Goal: Book appointment/travel/reservation

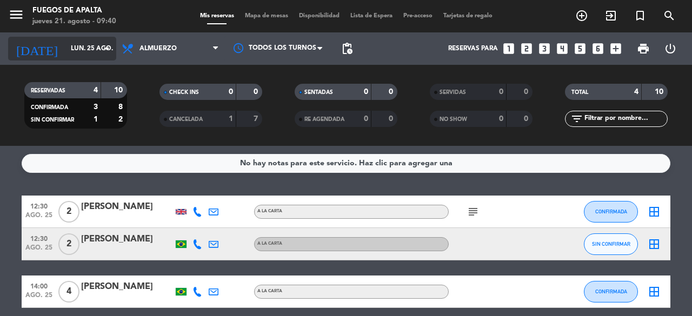
click at [82, 51] on input "lun. 25 ago." at bounding box center [108, 48] width 86 height 18
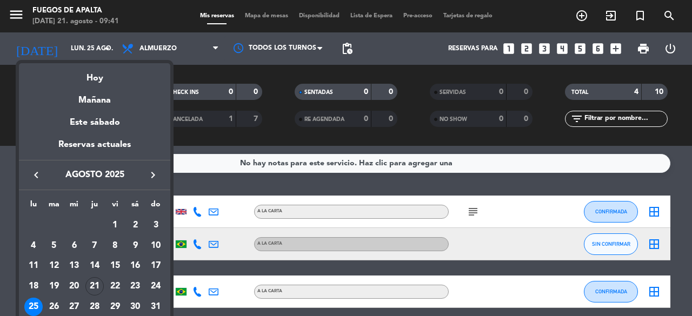
click at [349, 181] on div at bounding box center [346, 158] width 692 height 316
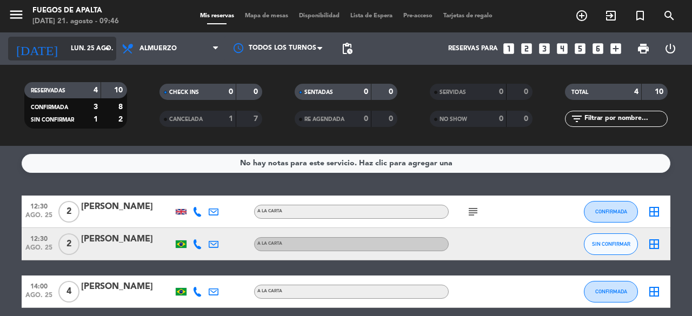
click at [78, 39] on input "lun. 25 ago." at bounding box center [108, 48] width 86 height 18
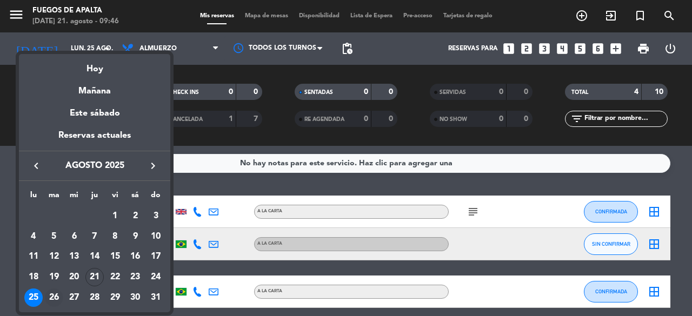
click at [55, 302] on div "26" at bounding box center [54, 298] width 18 height 18
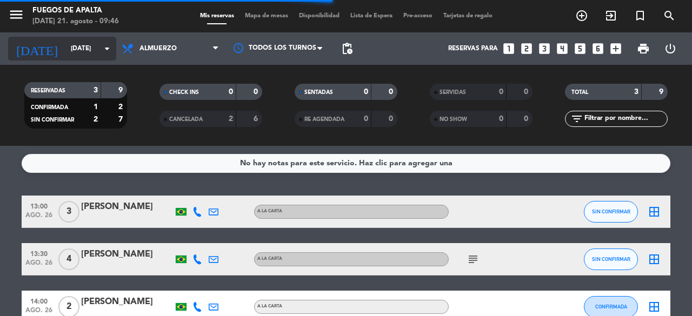
click at [90, 58] on div "[DATE] [DATE] arrow_drop_down" at bounding box center [62, 49] width 108 height 24
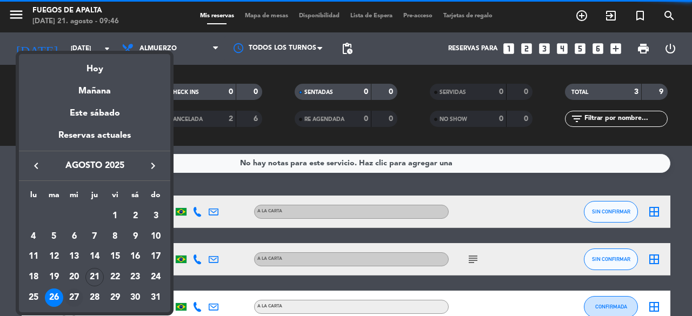
click at [78, 296] on div "27" at bounding box center [74, 298] width 18 height 18
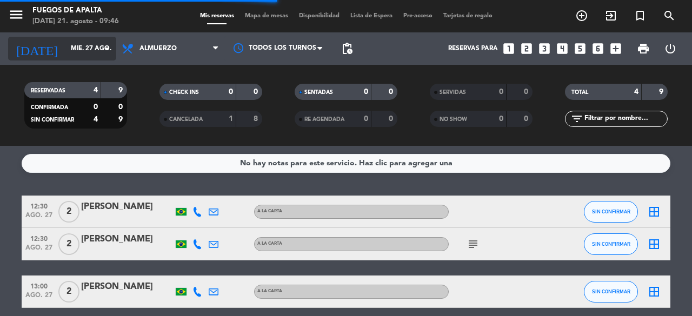
click at [77, 39] on input "mié. 27 ago." at bounding box center [108, 48] width 86 height 18
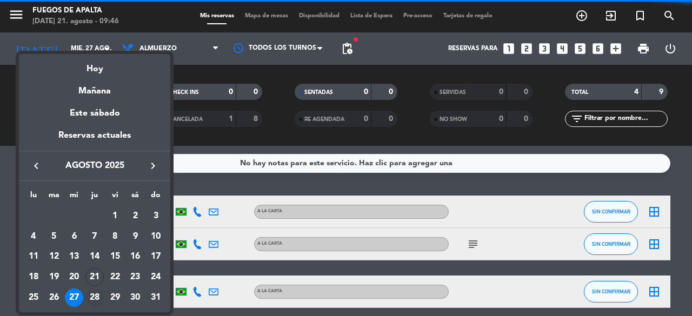
click at [93, 295] on div "28" at bounding box center [94, 298] width 18 height 18
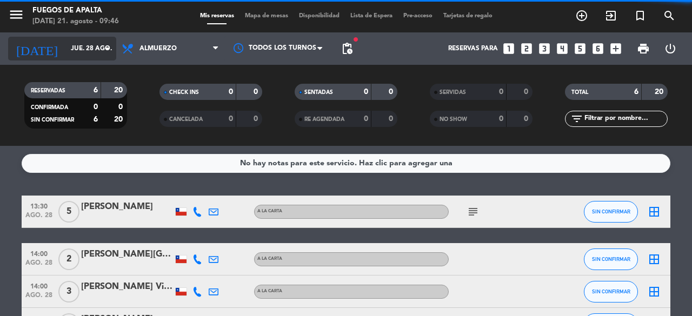
click at [94, 43] on input "jue. 28 ago." at bounding box center [108, 48] width 86 height 18
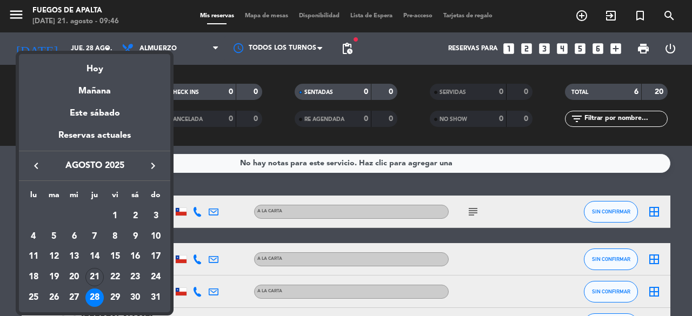
click at [217, 190] on div at bounding box center [346, 158] width 692 height 316
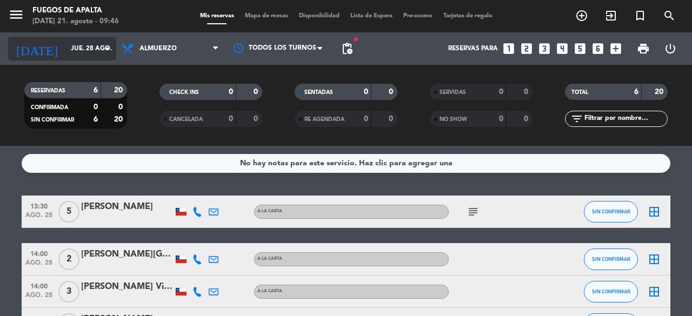
click at [84, 43] on input "jue. 28 ago." at bounding box center [108, 48] width 86 height 18
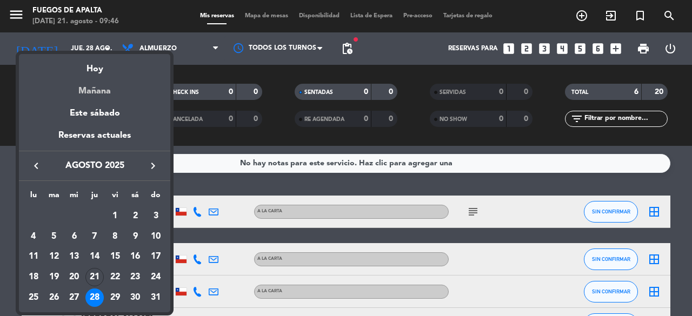
drag, startPoint x: 84, startPoint y: 43, endPoint x: 160, endPoint y: 96, distance: 92.5
click at [160, 96] on div "semana que viene esta semana semana previa misma semana del año anterior [DATE]…" at bounding box center [346, 158] width 692 height 316
click at [208, 190] on div at bounding box center [346, 158] width 692 height 316
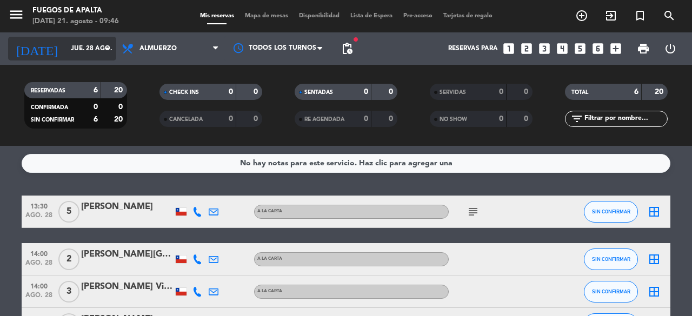
click at [77, 57] on input "jue. 28 ago." at bounding box center [108, 48] width 86 height 18
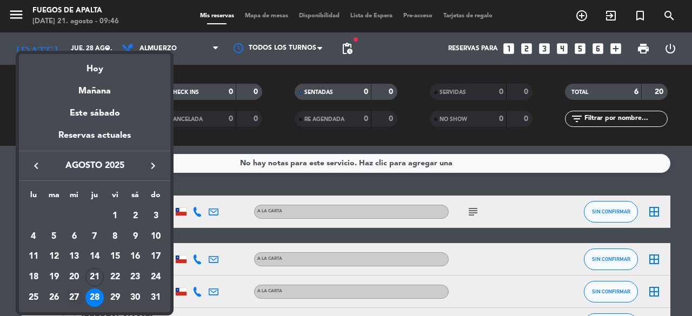
click at [75, 300] on div "27" at bounding box center [74, 298] width 18 height 18
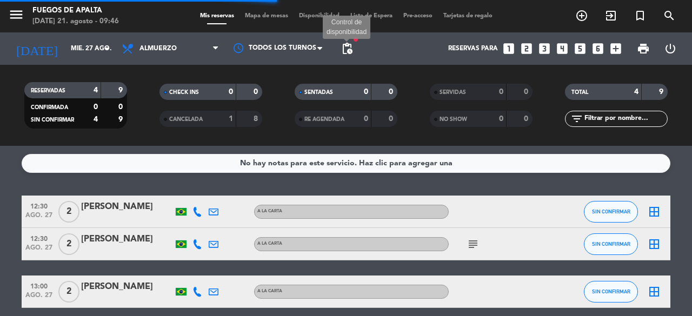
click at [344, 54] on span "pending_actions" at bounding box center [347, 48] width 13 height 13
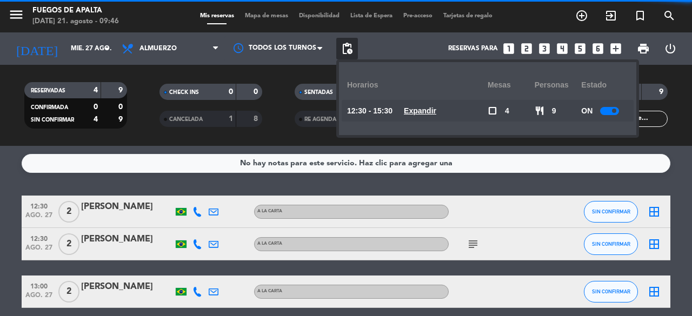
click at [432, 112] on u "Expandir" at bounding box center [420, 110] width 32 height 9
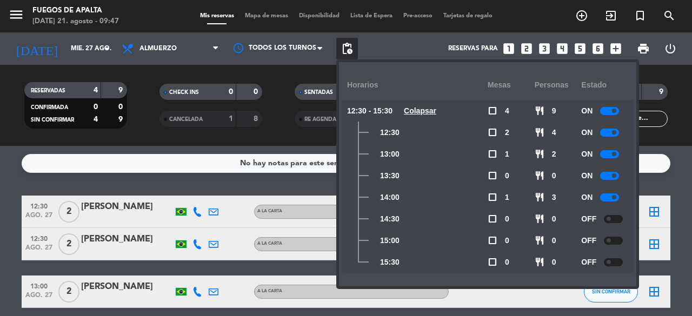
click at [614, 215] on div at bounding box center [613, 219] width 19 height 8
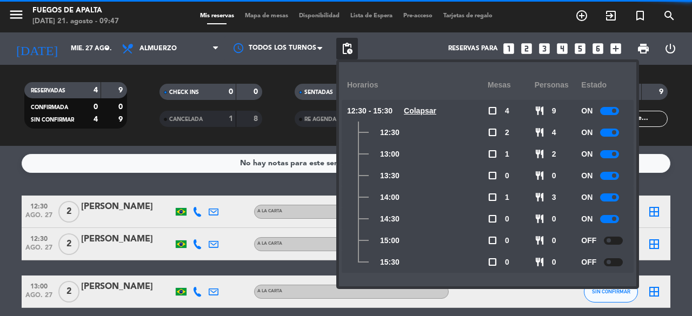
click at [618, 237] on div at bounding box center [613, 241] width 19 height 8
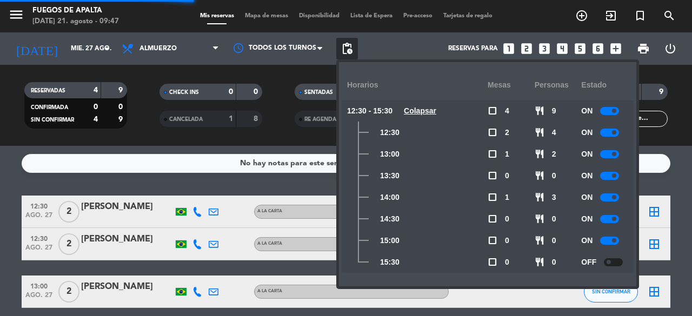
click at [609, 259] on div at bounding box center [613, 262] width 19 height 8
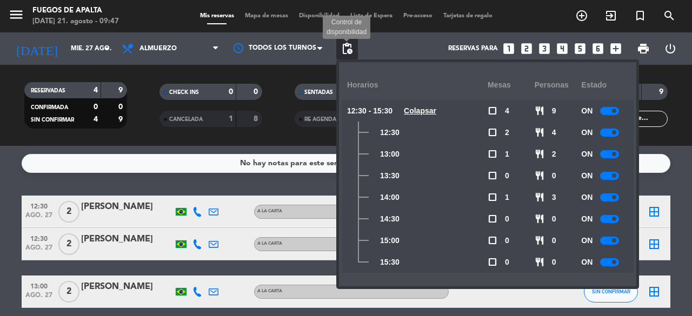
click at [345, 52] on span "pending_actions" at bounding box center [347, 48] width 13 height 13
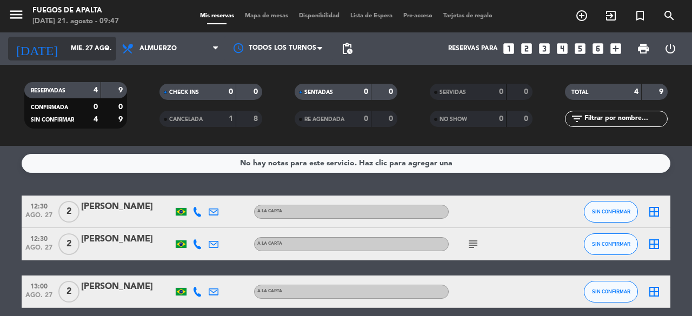
click at [71, 44] on input "mié. 27 ago." at bounding box center [108, 48] width 86 height 18
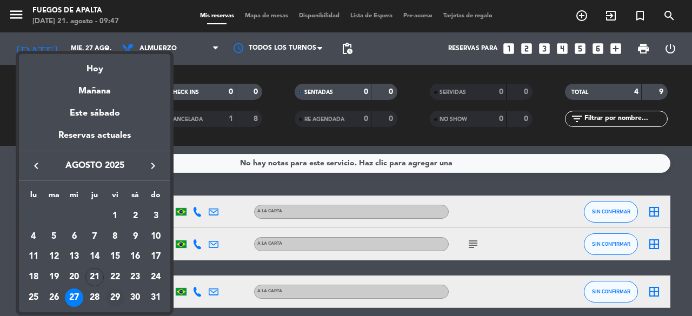
click at [105, 297] on td "29" at bounding box center [115, 298] width 21 height 21
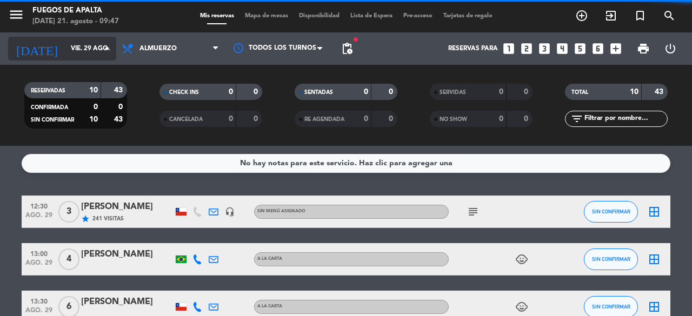
click at [91, 51] on input "vie. 29 ago." at bounding box center [108, 48] width 86 height 18
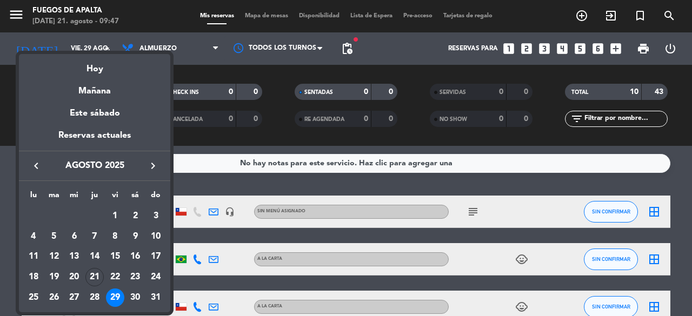
click at [211, 175] on div at bounding box center [346, 158] width 692 height 316
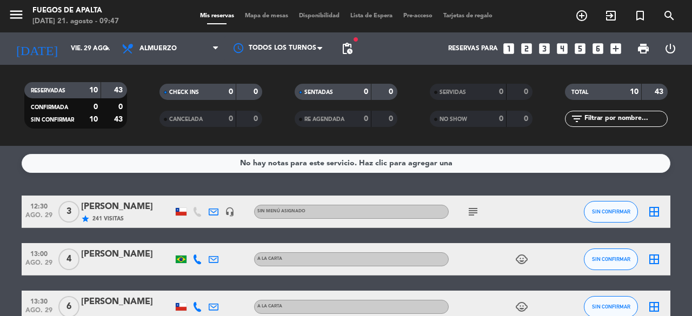
click at [472, 215] on icon "subject" at bounding box center [473, 211] width 13 height 13
click at [519, 256] on icon "child_care" at bounding box center [521, 259] width 13 height 13
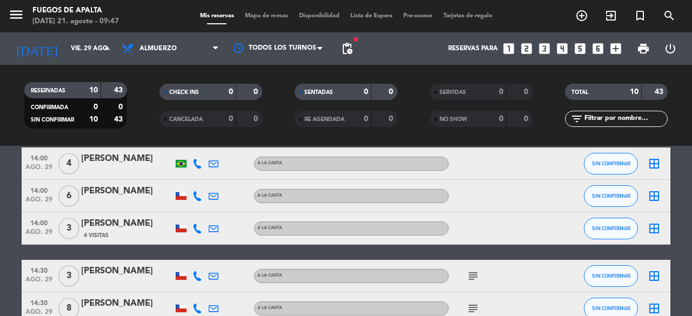
scroll to position [271, 0]
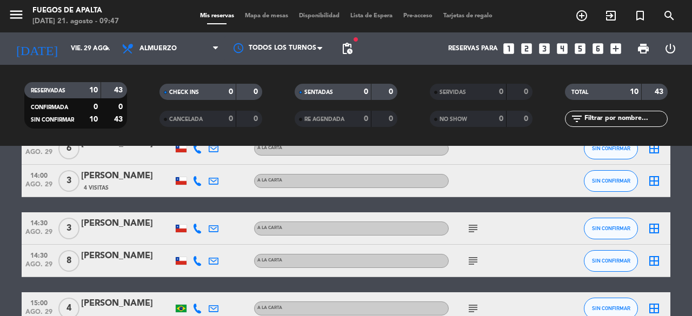
click at [471, 263] on icon "subject" at bounding box center [473, 261] width 13 height 13
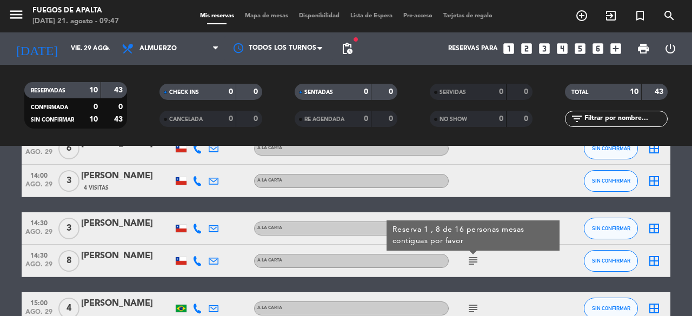
click at [471, 263] on icon "subject" at bounding box center [473, 261] width 13 height 13
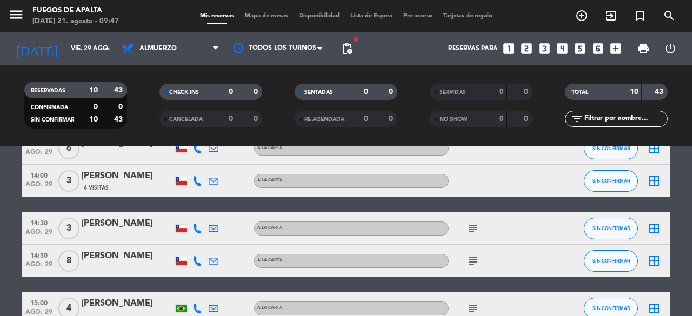
click at [471, 263] on icon "subject" at bounding box center [473, 261] width 13 height 13
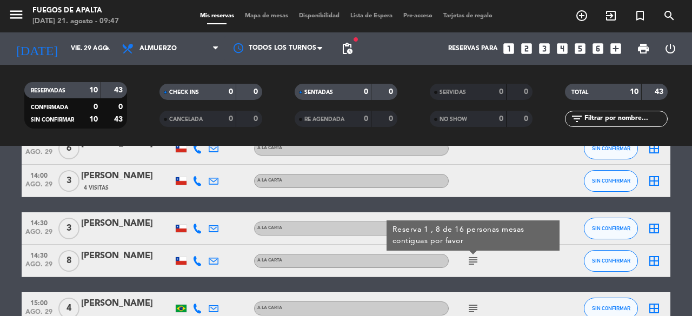
click at [439, 289] on div "12:30 [DATE] 3 [PERSON_NAME] star 241 Visitas headset_mic Sin menú asignado sub…" at bounding box center [346, 125] width 649 height 400
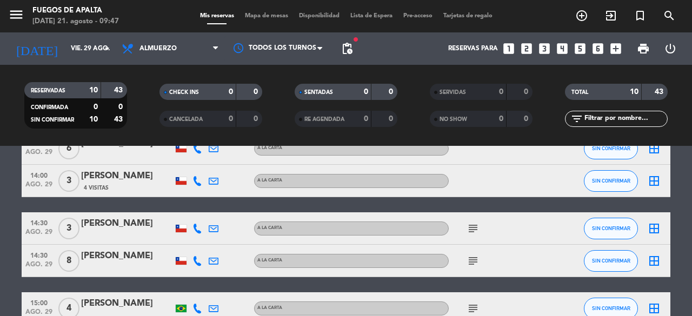
click at [478, 302] on icon "subject" at bounding box center [473, 308] width 13 height 13
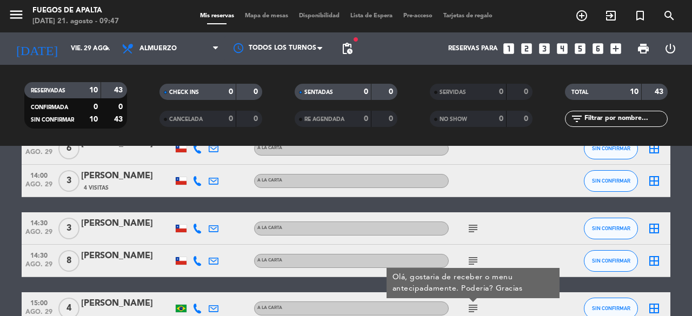
click at [478, 302] on icon "subject" at bounding box center [473, 308] width 13 height 13
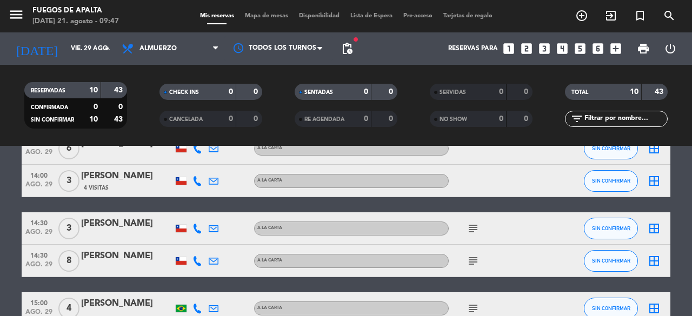
click at [438, 287] on div "12:30 [DATE] 3 [PERSON_NAME] star 241 Visitas headset_mic Sin menú asignado sub…" at bounding box center [346, 125] width 649 height 400
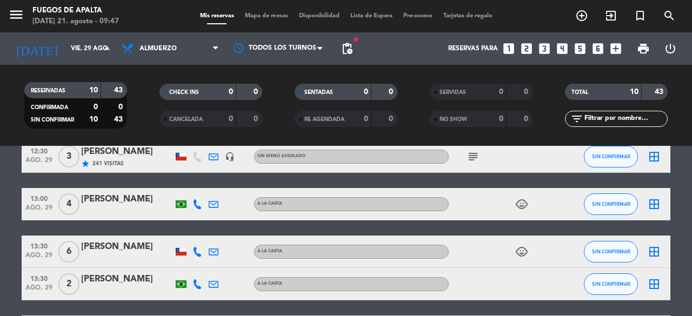
scroll to position [12, 0]
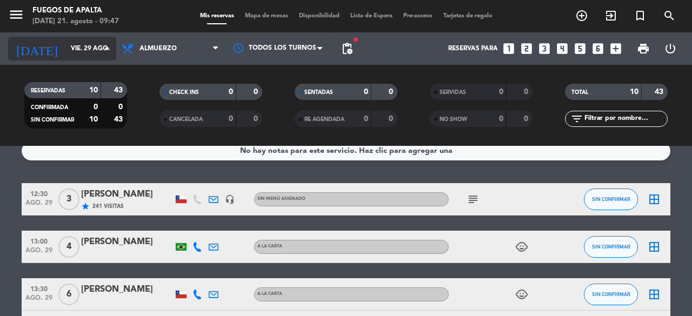
click at [71, 54] on input "vie. 29 ago." at bounding box center [108, 48] width 86 height 18
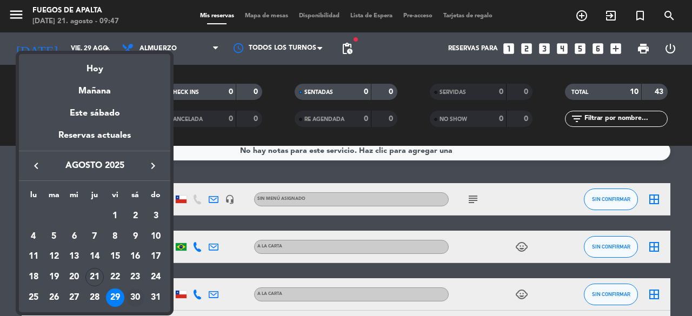
click at [137, 299] on div "30" at bounding box center [135, 298] width 18 height 18
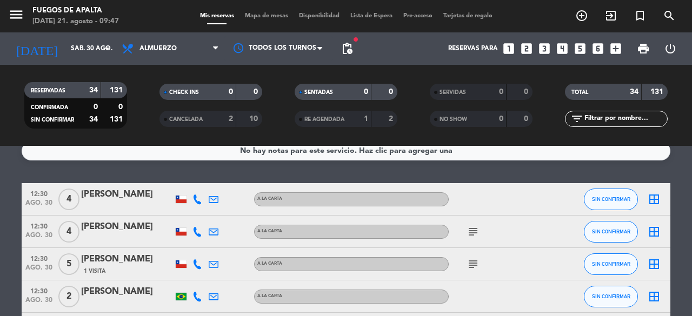
click at [477, 233] on icon "subject" at bounding box center [473, 231] width 13 height 13
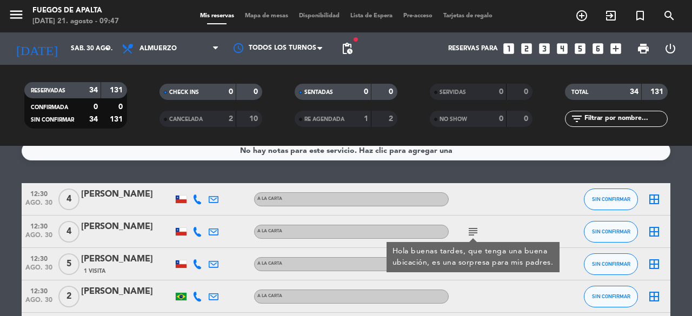
click at [469, 265] on div "Hola buenas tardes, que tenga una buena ubicación, es una sorpresa para mis pad…" at bounding box center [473, 257] width 162 height 23
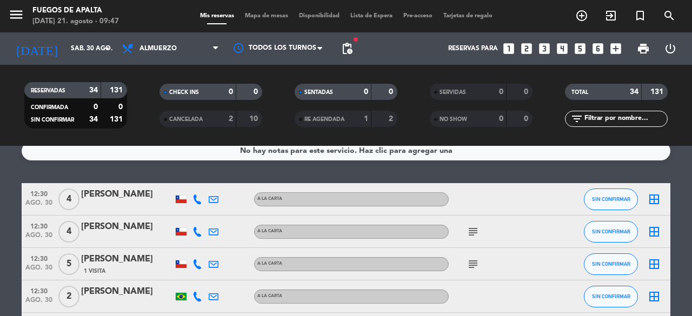
click at [469, 265] on icon "subject" at bounding box center [473, 264] width 13 height 13
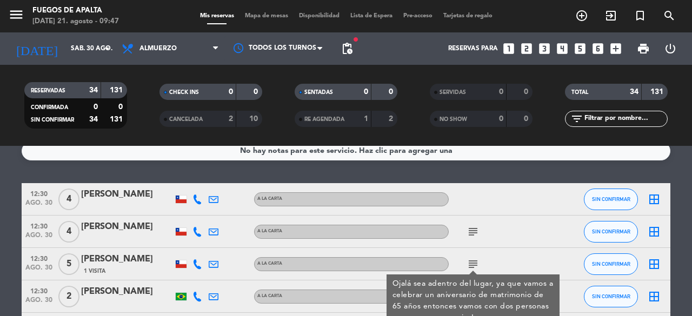
click at [469, 265] on icon "subject" at bounding box center [473, 264] width 13 height 13
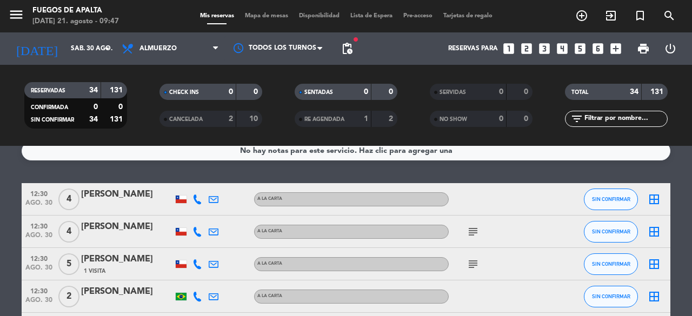
click at [469, 265] on icon "subject" at bounding box center [473, 264] width 13 height 13
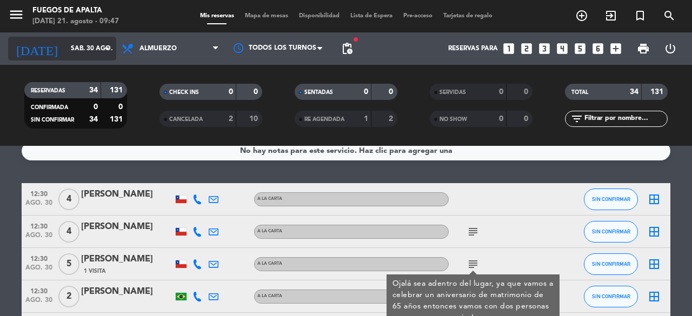
click at [76, 55] on input "sáb. 30 ago." at bounding box center [108, 48] width 86 height 18
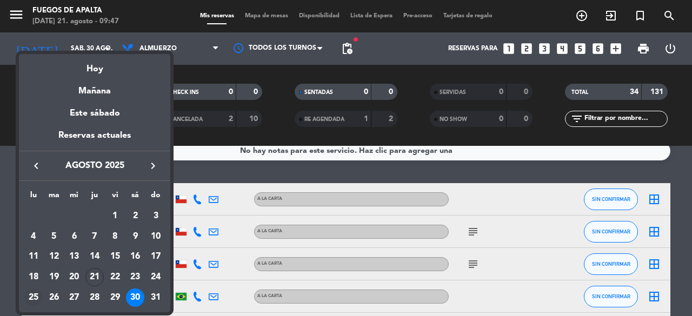
click at [43, 295] on td "25" at bounding box center [33, 298] width 21 height 21
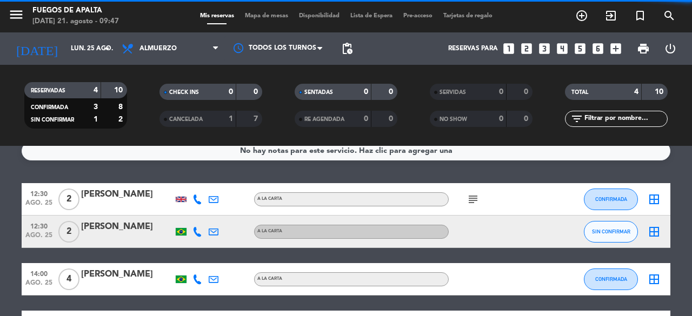
click at [468, 197] on icon "subject" at bounding box center [473, 199] width 13 height 13
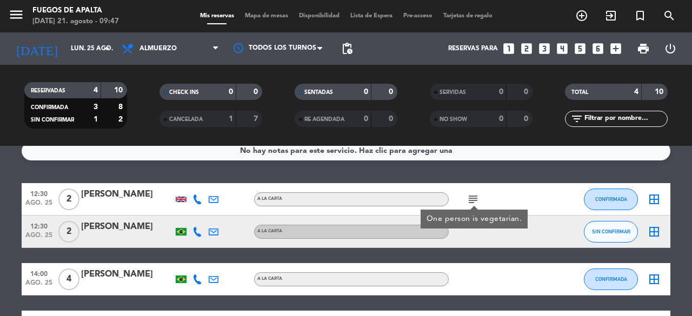
click at [468, 197] on icon "subject" at bounding box center [473, 199] width 13 height 13
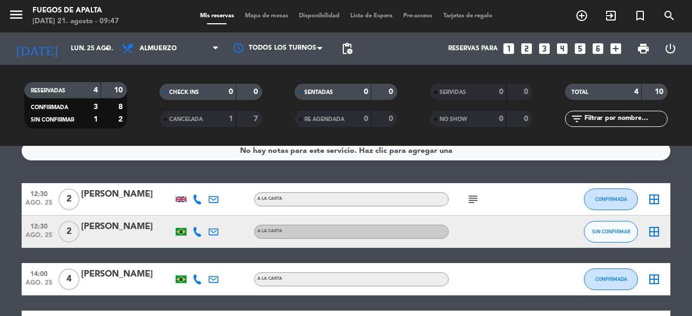
scroll to position [31, 0]
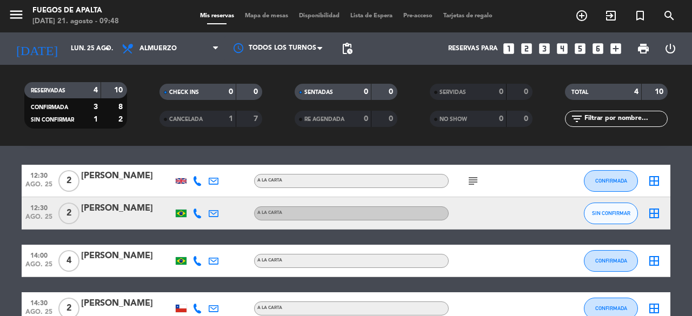
click at [65, 31] on div "menu Fuegos de Apalta [DATE] 21. agosto - 09:48 Mis reservas Mapa de mesas Disp…" at bounding box center [346, 16] width 692 height 32
click at [68, 48] on input "lun. 25 ago." at bounding box center [108, 48] width 86 height 18
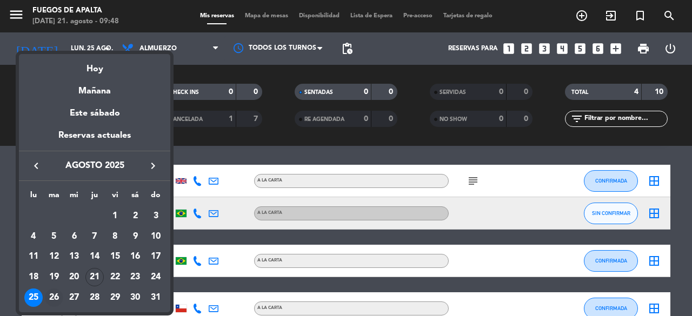
click at [57, 294] on div "26" at bounding box center [54, 298] width 18 height 18
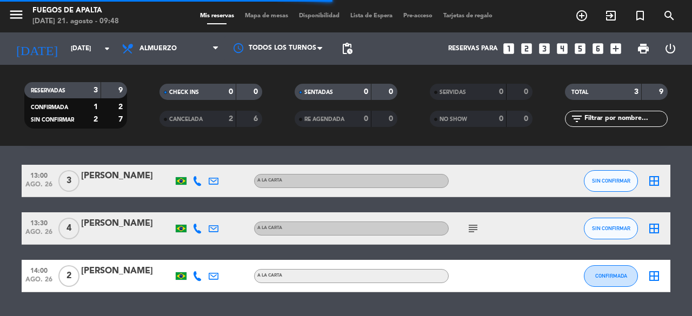
click at [472, 228] on icon "subject" at bounding box center [473, 228] width 13 height 13
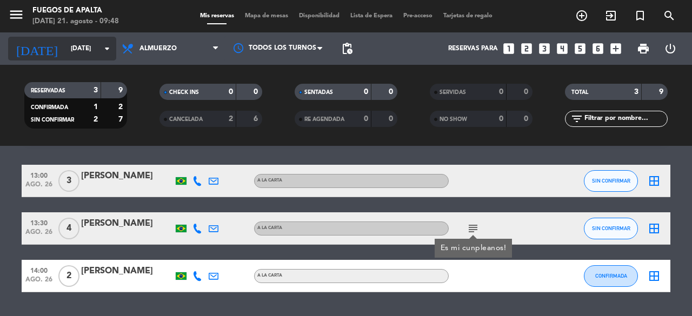
click at [83, 54] on input "[DATE]" at bounding box center [108, 48] width 86 height 18
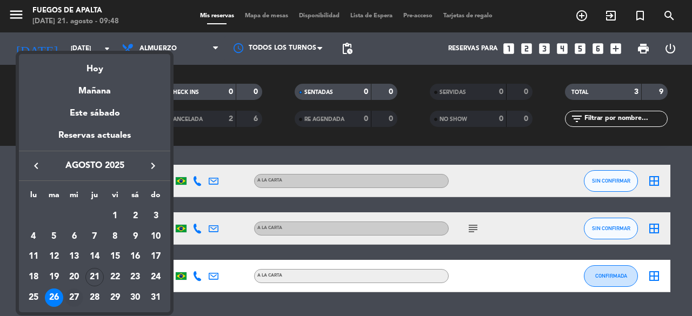
click at [75, 295] on div "27" at bounding box center [74, 298] width 18 height 18
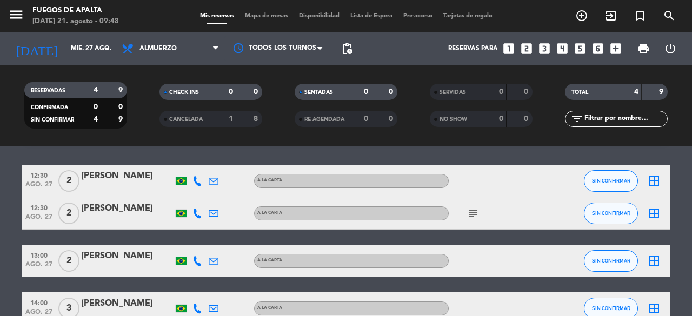
click at [483, 210] on div "subject" at bounding box center [497, 213] width 97 height 32
click at [479, 210] on icon "subject" at bounding box center [473, 213] width 13 height 13
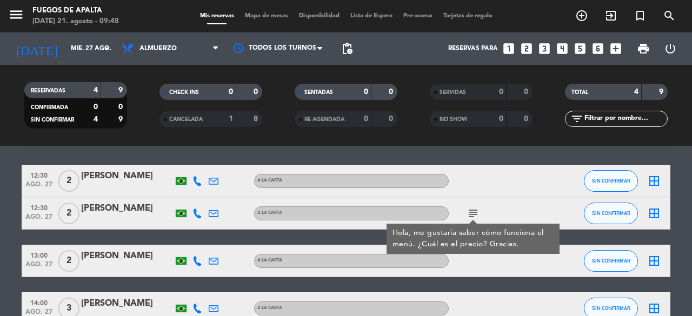
click at [479, 210] on icon "subject" at bounding box center [473, 213] width 13 height 13
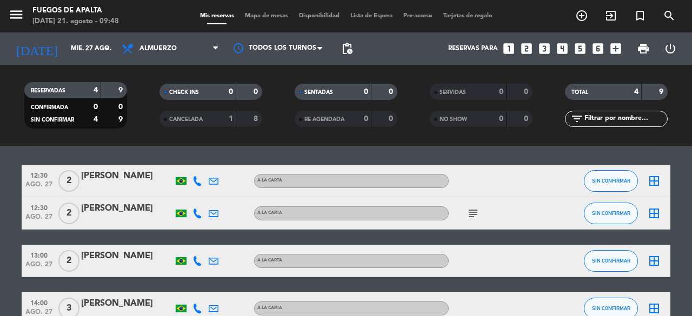
click at [474, 271] on div at bounding box center [497, 261] width 97 height 32
click at [71, 45] on input "mié. 27 ago." at bounding box center [108, 48] width 86 height 18
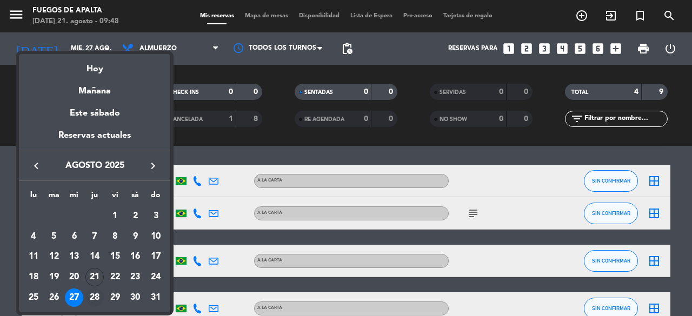
click at [95, 297] on div "28" at bounding box center [94, 298] width 18 height 18
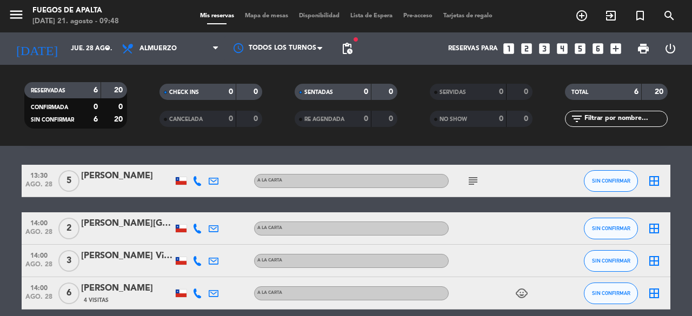
click at [471, 180] on icon "subject" at bounding box center [473, 181] width 13 height 13
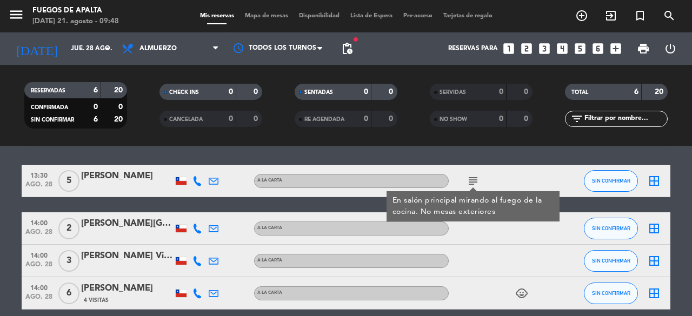
click at [470, 182] on icon "subject" at bounding box center [473, 181] width 13 height 13
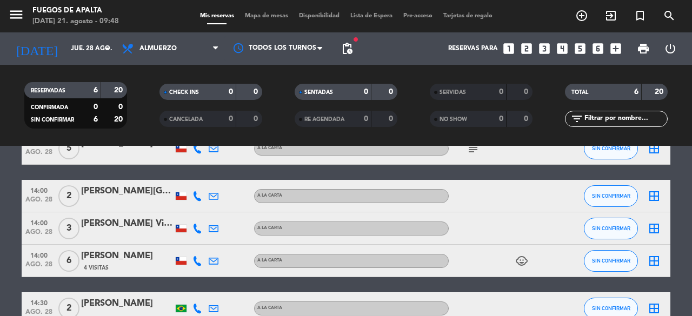
scroll to position [96, 0]
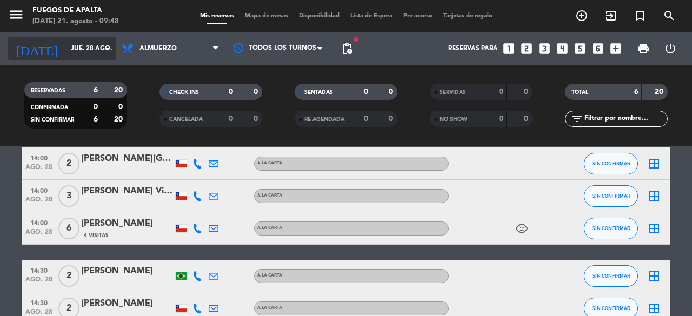
click at [86, 59] on div "[DATE] [DATE] arrow_drop_down" at bounding box center [62, 49] width 108 height 24
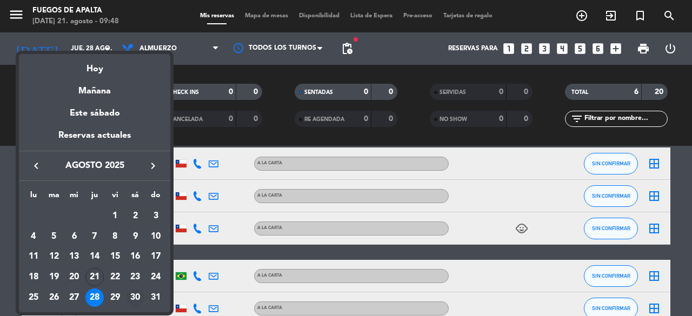
click at [139, 302] on div "30" at bounding box center [135, 298] width 18 height 18
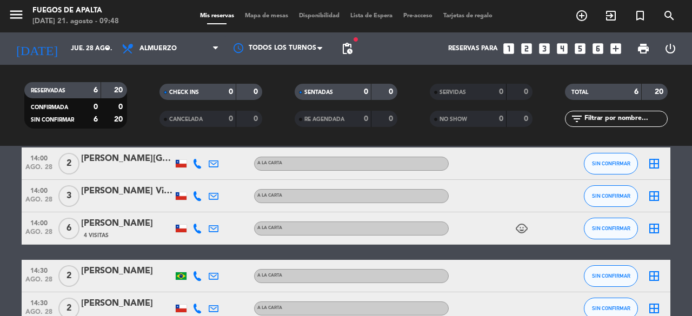
type input "sáb. 30 ago."
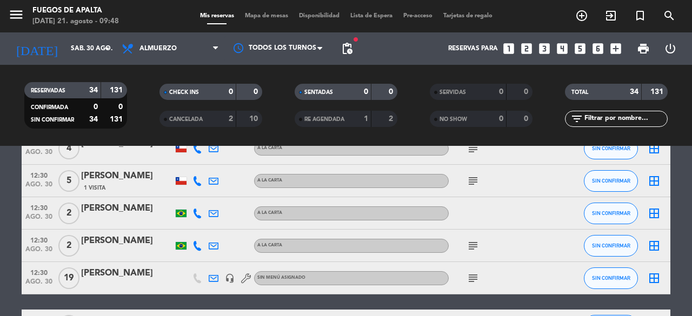
click at [472, 277] on icon "subject" at bounding box center [473, 278] width 13 height 13
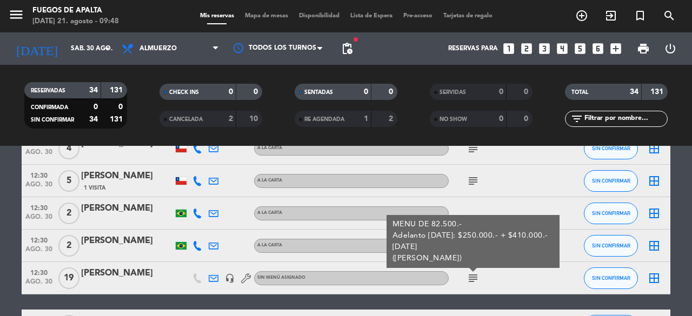
click at [476, 208] on div at bounding box center [497, 213] width 97 height 32
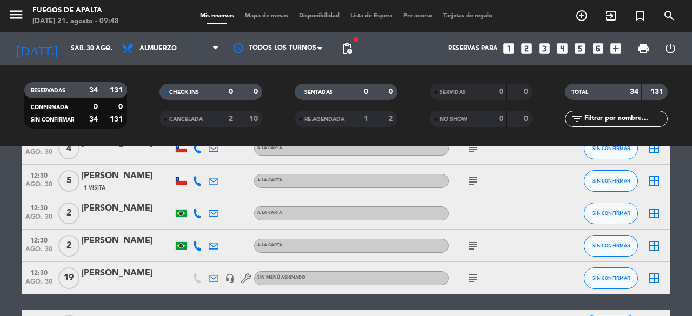
click at [471, 241] on icon "subject" at bounding box center [473, 245] width 13 height 13
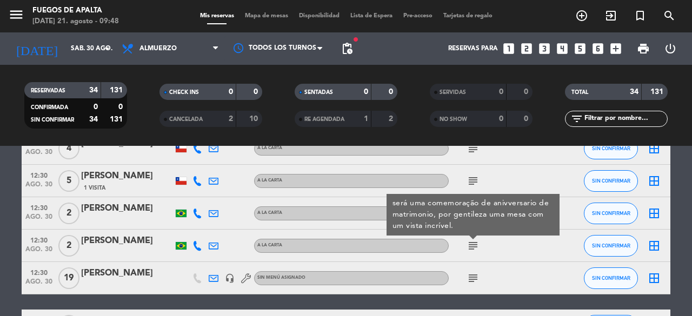
click at [471, 241] on icon "subject" at bounding box center [473, 245] width 13 height 13
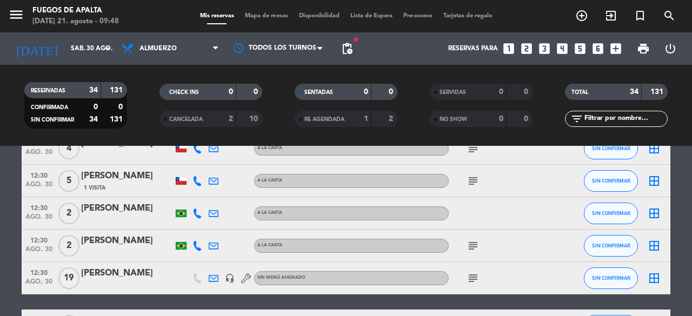
click at [471, 181] on icon "subject" at bounding box center [473, 181] width 13 height 13
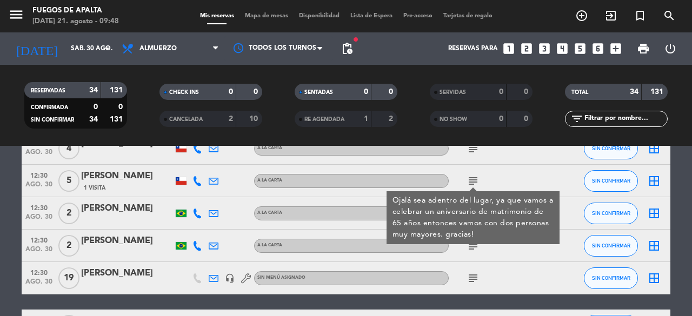
drag, startPoint x: 471, startPoint y: 181, endPoint x: 210, endPoint y: -47, distance: 346.3
click at [210, 0] on html "close × Fuegos de Apalta × chrome_reader_mode Listado de Reservas account_box C…" at bounding box center [346, 158] width 692 height 316
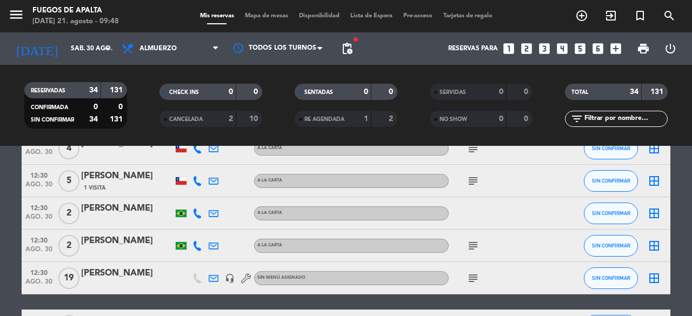
scroll to position [0, 0]
